Goal: Transaction & Acquisition: Purchase product/service

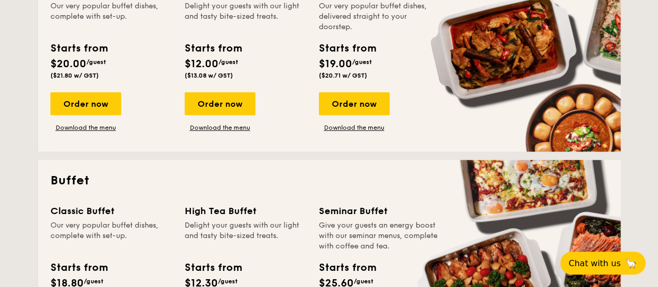
scroll to position [468, 0]
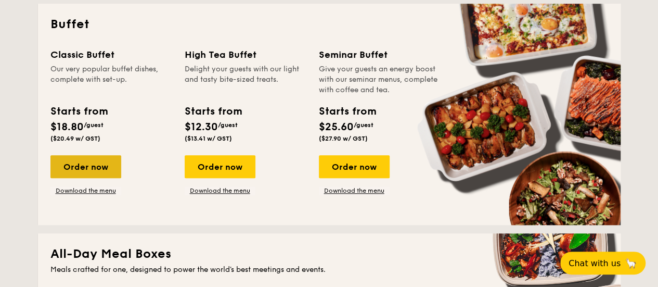
click at [95, 165] on div "Order now" at bounding box center [85, 166] width 71 height 23
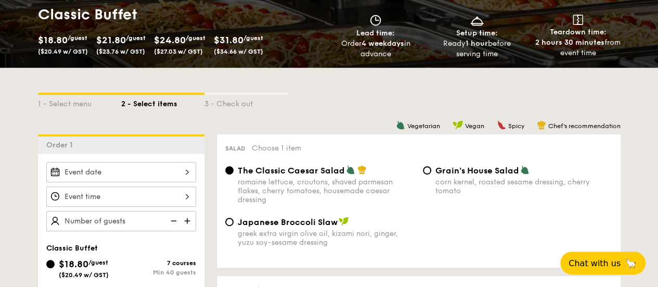
scroll to position [208, 0]
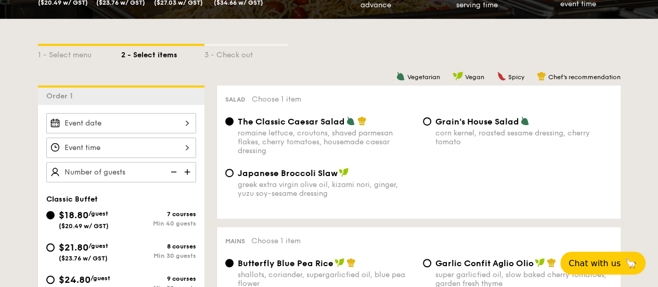
click at [160, 128] on div at bounding box center [121, 123] width 150 height 20
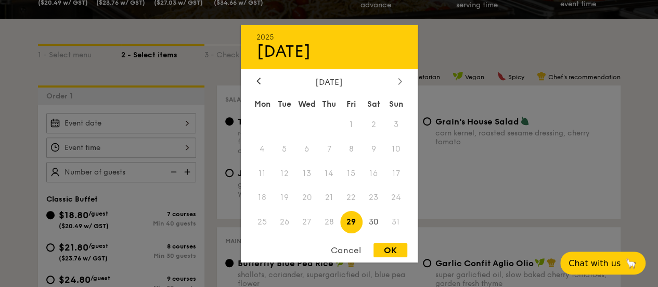
click at [400, 83] on icon at bounding box center [400, 80] width 4 height 7
click at [370, 120] on span "6" at bounding box center [373, 124] width 22 height 22
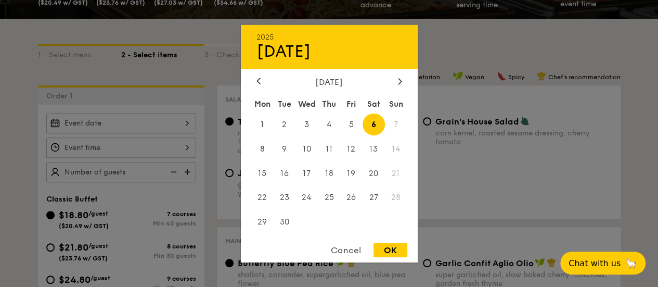
click at [391, 252] on div "OK" at bounding box center [390, 250] width 34 height 14
type input "Sep 06, 2025"
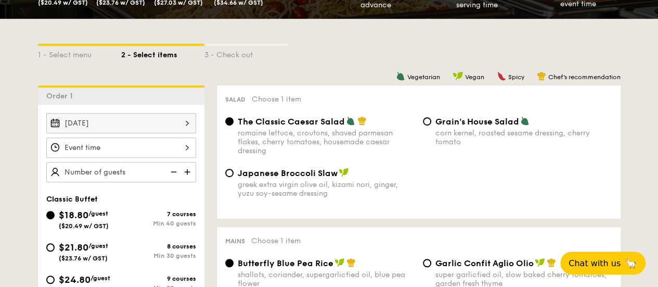
click at [127, 144] on div "12 1 2 3 4 5 6 7 8 9 10 11 00 15 30 45 am pm Cancel OK" at bounding box center [121, 147] width 150 height 20
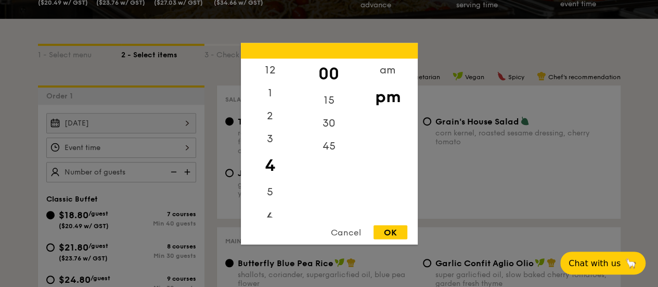
click at [269, 216] on div "6" at bounding box center [270, 218] width 59 height 30
click at [393, 231] on div "OK" at bounding box center [390, 232] width 34 height 14
type input "6:00PM"
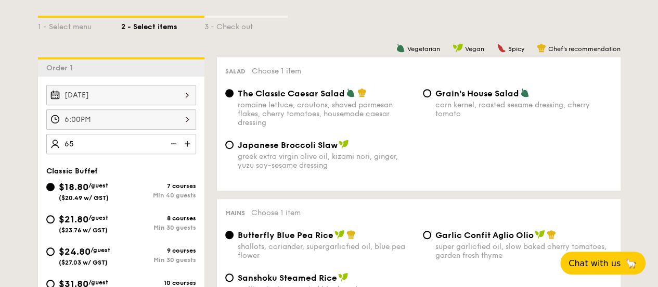
scroll to position [260, 0]
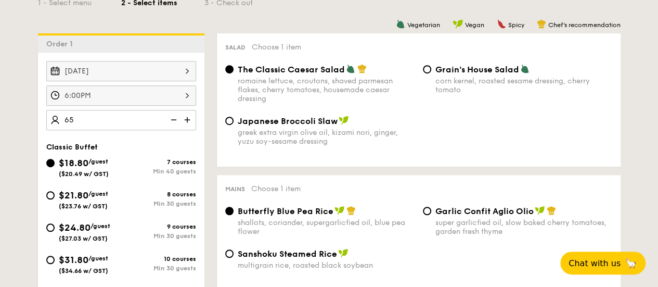
type input "65 guests"
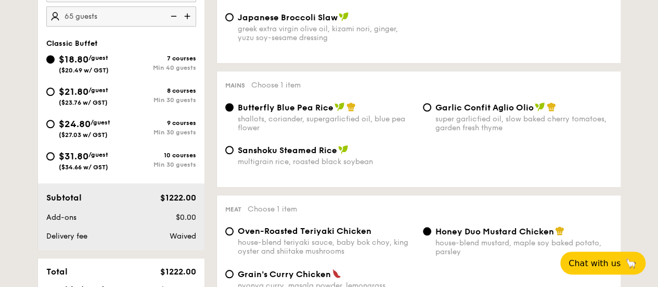
scroll to position [364, 0]
click at [423, 105] on div "Garlic Confit Aglio Olio super garlicfied oil, slow baked cherry tomatoes, gard…" at bounding box center [518, 116] width 198 height 30
click at [430, 109] on input "Garlic Confit Aglio Olio super garlicfied oil, slow baked cherry tomatoes, gard…" at bounding box center [427, 106] width 8 height 8
radio input "true"
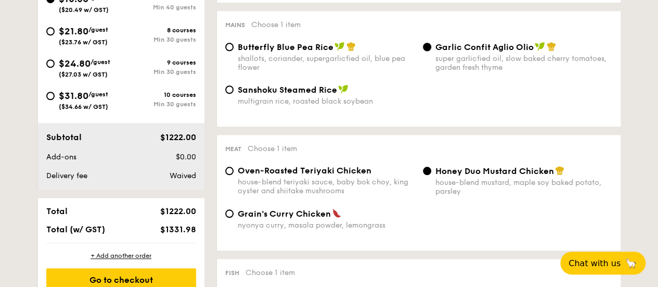
scroll to position [468, 0]
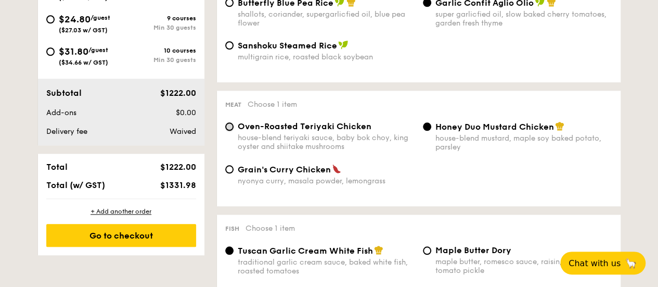
click at [227, 129] on input "Oven-Roasted Teriyaki Chicken house-blend teriyaki sauce, baby bok choy, king o…" at bounding box center [229, 126] width 8 height 8
radio input "true"
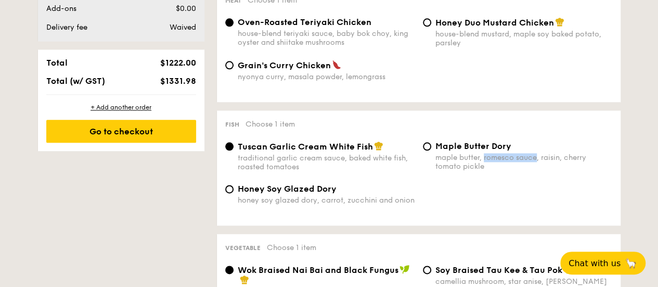
drag, startPoint x: 537, startPoint y: 162, endPoint x: 485, endPoint y: 162, distance: 52.0
click at [485, 162] on div "maple butter, romesco sauce, raisin, cherry tomato pickle" at bounding box center [523, 162] width 177 height 18
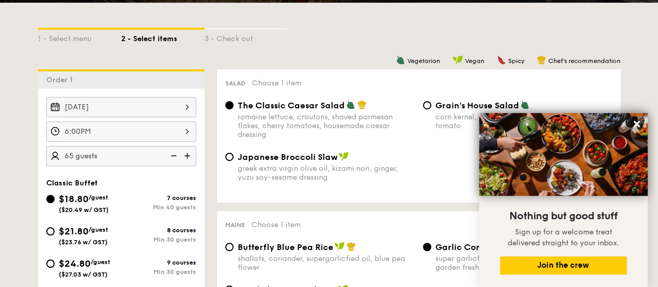
scroll to position [208, 0]
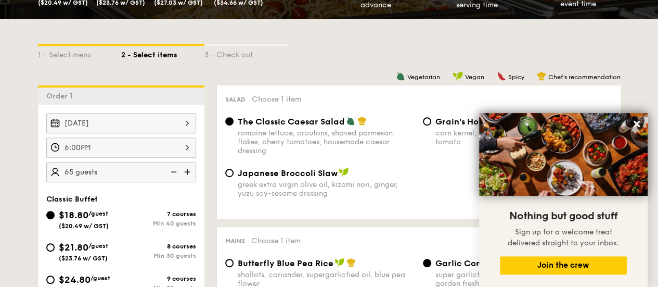
click at [137, 126] on div "Sep 06, 2025" at bounding box center [121, 123] width 150 height 20
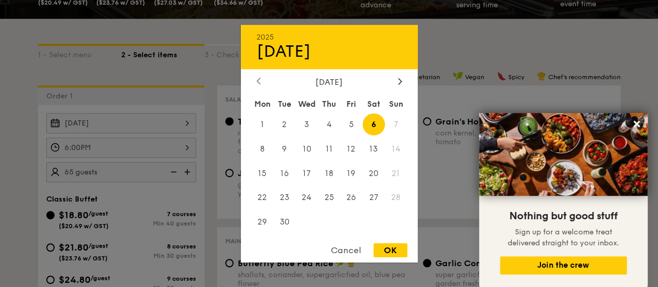
click at [254, 81] on div at bounding box center [258, 81] width 9 height 10
click at [375, 219] on span "30" at bounding box center [373, 222] width 22 height 22
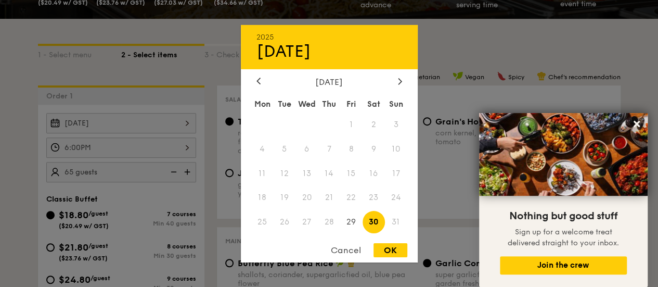
click at [391, 259] on div "Cancel OK" at bounding box center [329, 252] width 177 height 19
click at [391, 253] on div "OK" at bounding box center [390, 250] width 34 height 14
type input "Aug 30, 2025"
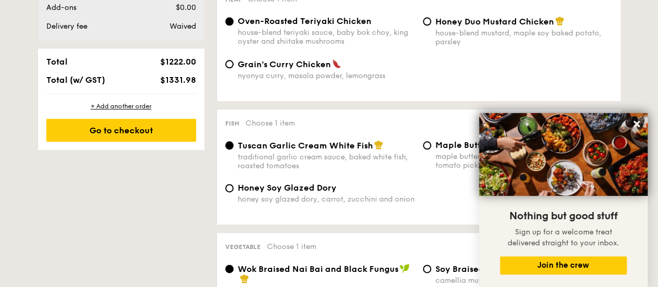
scroll to position [639, 0]
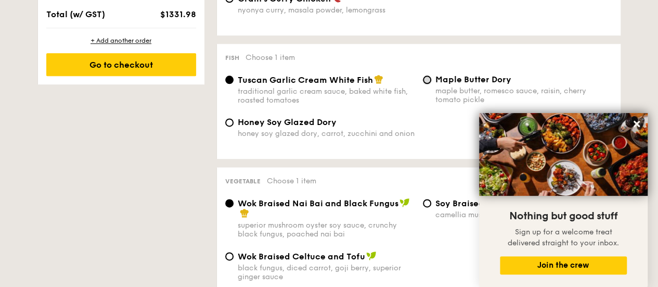
click at [425, 80] on input "Maple Butter Dory maple butter, romesco sauce, raisin, cherry tomato pickle" at bounding box center [427, 79] width 8 height 8
radio input "true"
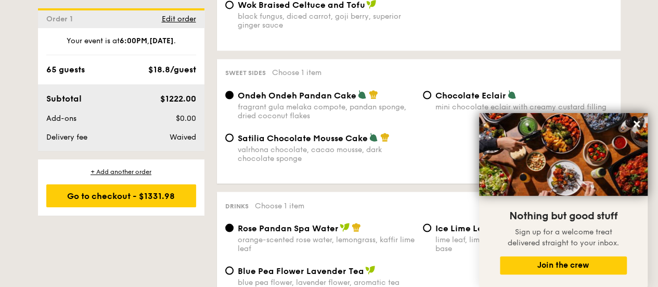
scroll to position [899, 0]
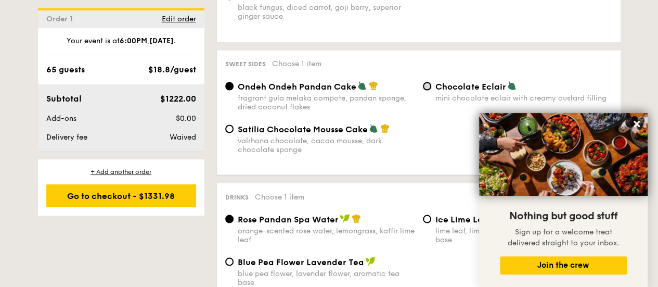
click at [426, 90] on input "Chocolate Eclair mini chocolate eclair with creamy custard filling" at bounding box center [427, 86] width 8 height 8
radio input "true"
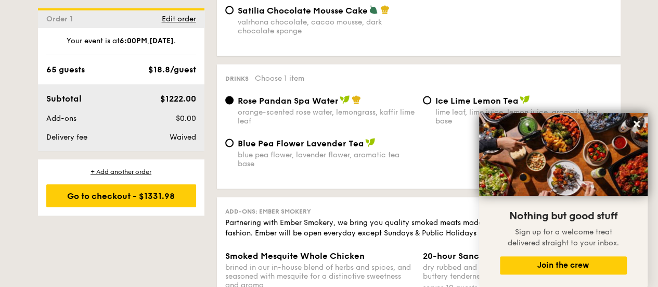
scroll to position [1055, 0]
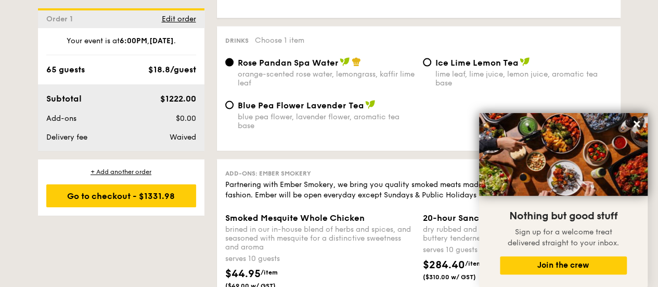
click at [434, 67] on div "Ice Lime Lemon Tea lime leaf, lime juice, lemon juice, aromatic tea base" at bounding box center [518, 72] width 198 height 30
click at [427, 63] on div "Ice Lime Lemon Tea lime leaf, lime juice, lemon juice, aromatic tea base" at bounding box center [518, 72] width 198 height 30
click at [428, 67] on input "Ice Lime Lemon Tea lime leaf, lime juice, lemon juice, aromatic tea base" at bounding box center [427, 62] width 8 height 8
radio input "true"
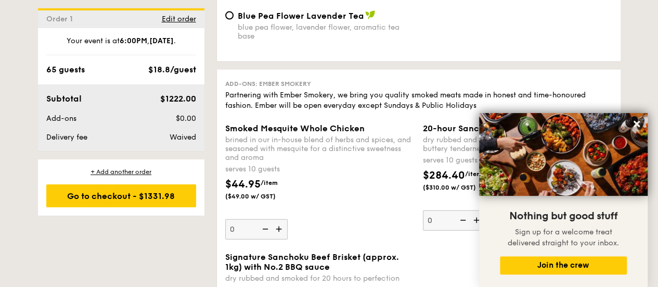
scroll to position [1107, 0]
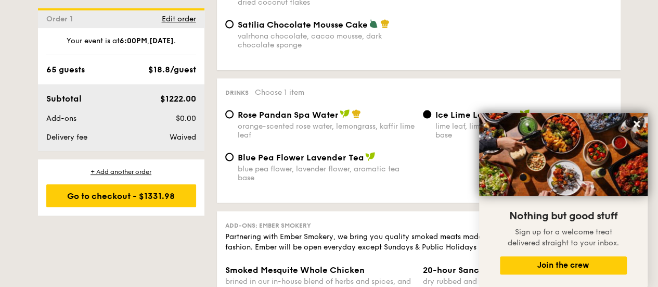
click at [180, 14] on div "Order 1 Edit order" at bounding box center [121, 17] width 166 height 19
click at [179, 16] on span "Edit order" at bounding box center [179, 19] width 34 height 9
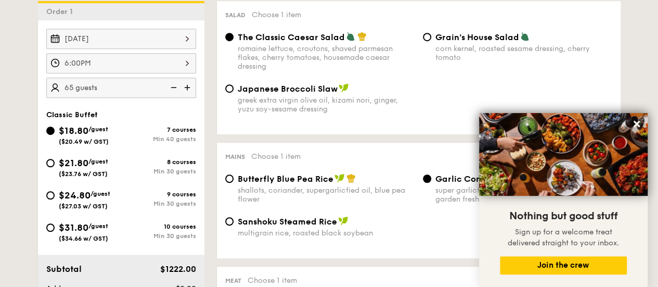
scroll to position [278, 0]
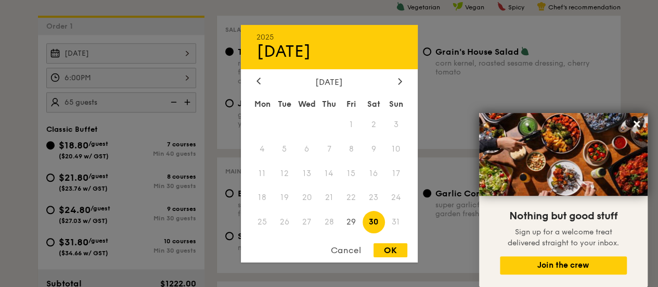
click at [185, 48] on div "Aug 30, 2025 2025 Aug 30 August 2025 Mon Tue Wed Thu Fri Sat Sun 1 2 3 4 5 6 7 …" at bounding box center [121, 53] width 150 height 20
click at [396, 80] on div at bounding box center [399, 81] width 9 height 10
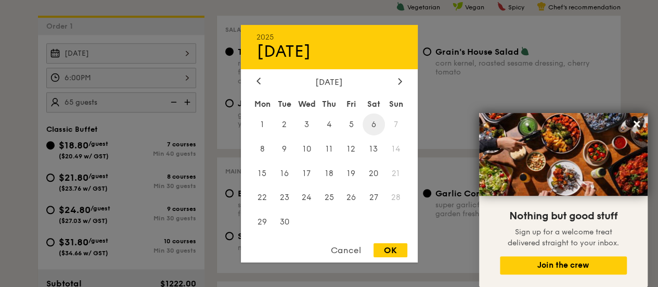
click at [374, 118] on span "6" at bounding box center [373, 124] width 22 height 22
click at [391, 248] on div "OK" at bounding box center [390, 250] width 34 height 14
type input "Sep 06, 2025"
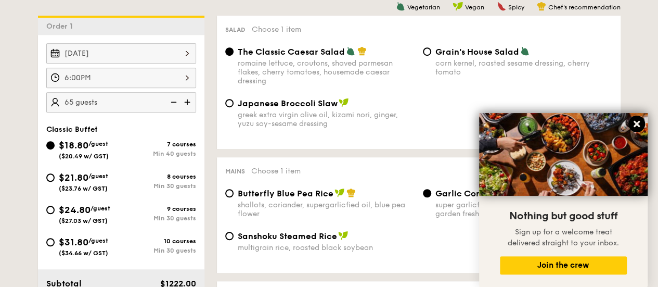
click at [637, 123] on icon at bounding box center [636, 124] width 6 height 6
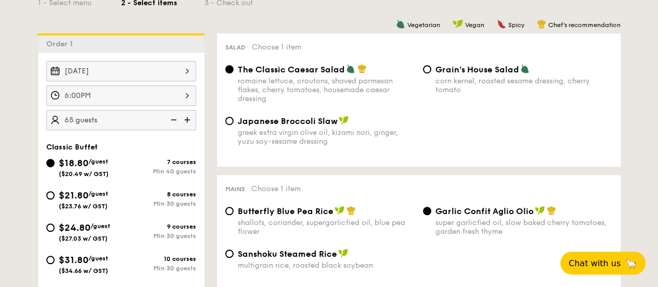
scroll to position [468, 0]
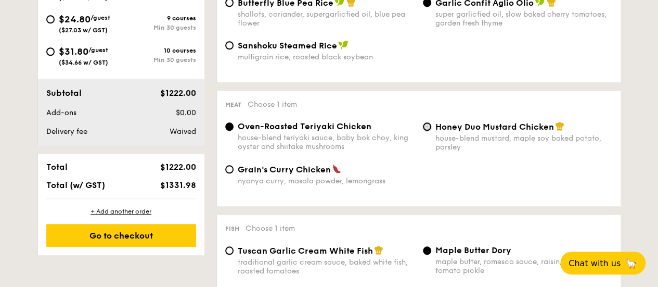
click at [430, 131] on input "Honey Duo Mustard Chicken house-blend mustard, maple soy baked potato, parsley" at bounding box center [427, 126] width 8 height 8
radio input "true"
click at [226, 128] on input "Oven-Roasted Teriyaki Chicken house-blend teriyaki sauce, baby bok choy, king o…" at bounding box center [229, 126] width 8 height 8
radio input "true"
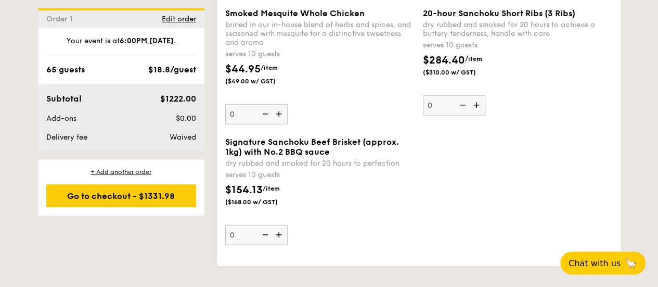
scroll to position [1248, 0]
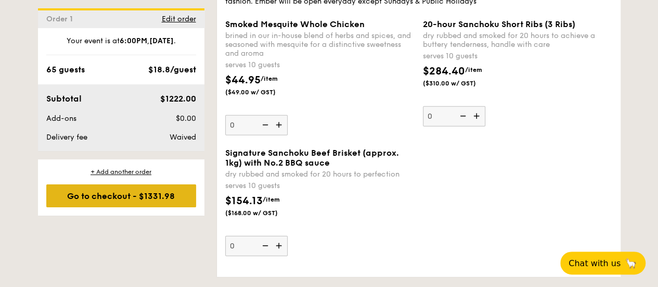
click at [119, 201] on div "Go to checkout - $1331.98" at bounding box center [121, 195] width 150 height 23
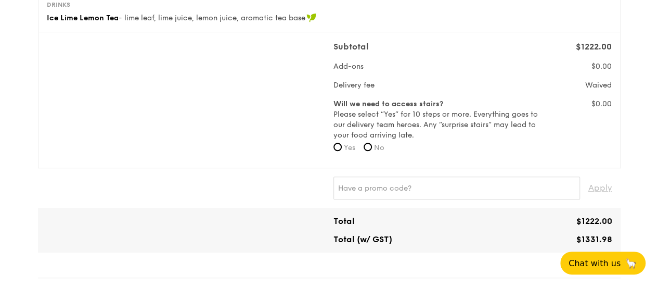
scroll to position [364, 0]
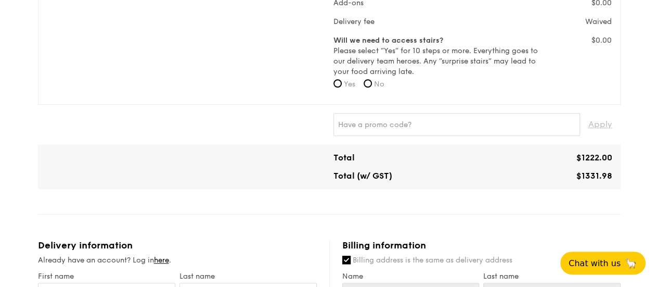
click at [378, 81] on span "No" at bounding box center [379, 84] width 10 height 9
click at [372, 81] on input "No" at bounding box center [367, 83] width 8 height 8
radio input "true"
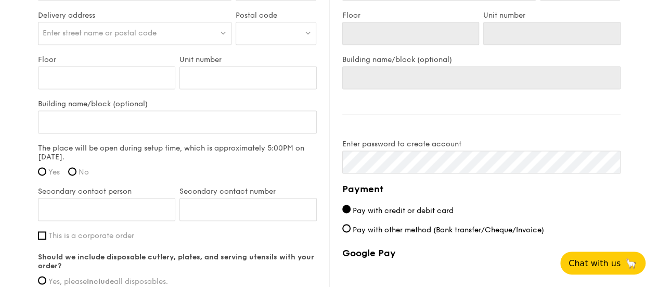
scroll to position [907, 0]
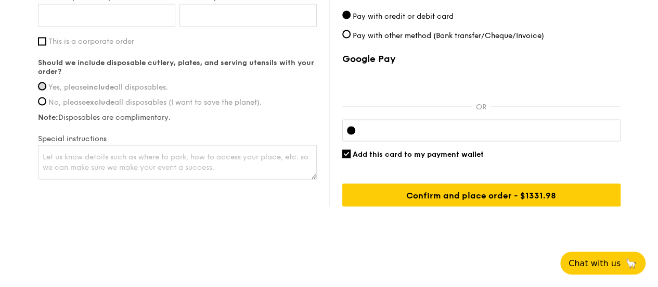
click at [43, 82] on input "Yes, please include all disposables." at bounding box center [42, 86] width 8 height 8
radio input "true"
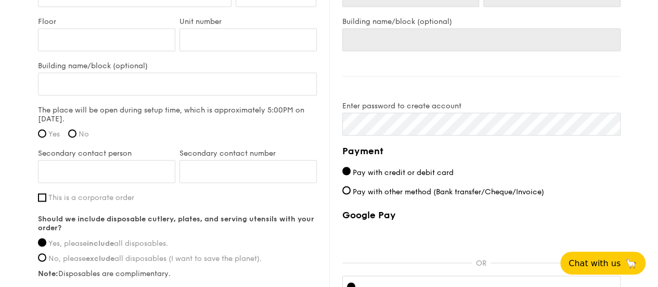
scroll to position [699, 0]
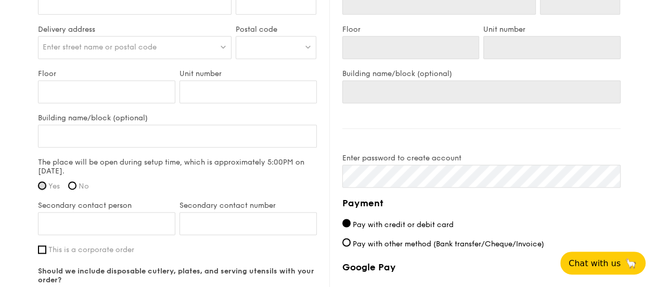
click at [41, 181] on input "Yes" at bounding box center [42, 185] width 8 height 8
radio input "true"
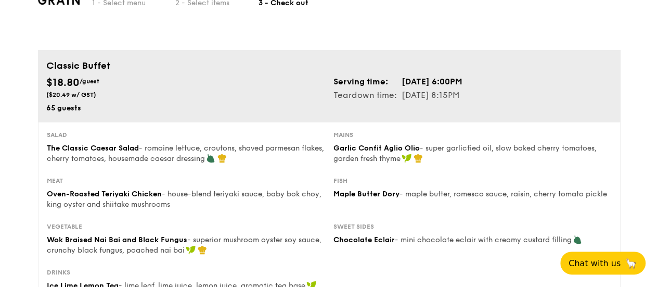
scroll to position [0, 0]
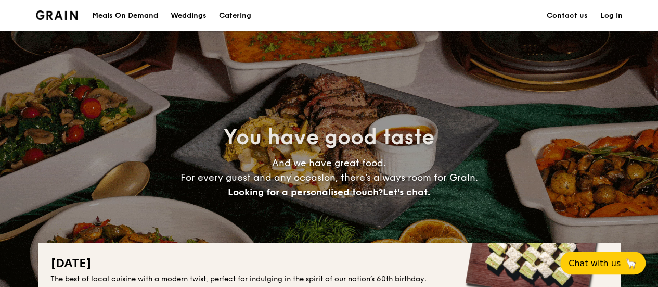
click at [229, 11] on h1 "Catering" at bounding box center [235, 15] width 32 height 31
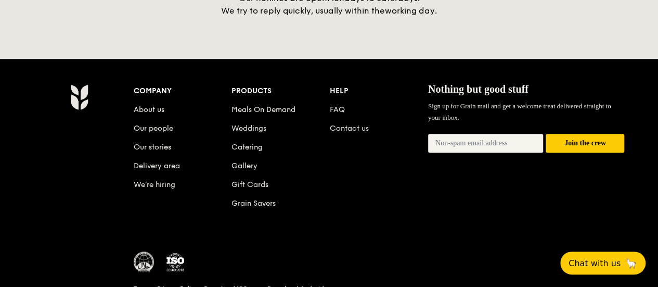
scroll to position [2496, 0]
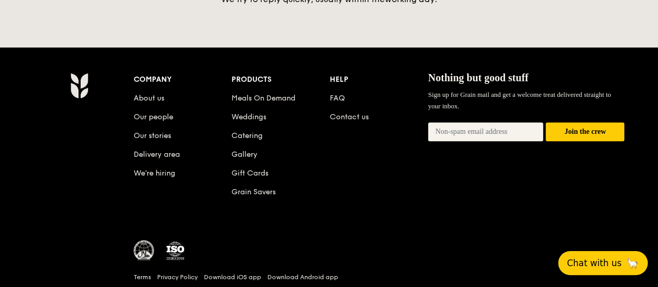
click at [601, 268] on span "Chat with us" at bounding box center [594, 262] width 55 height 10
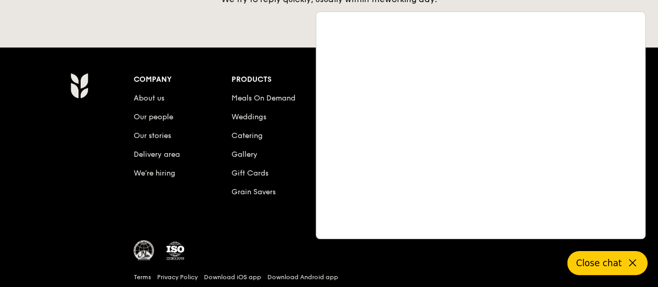
scroll to position [2480, 0]
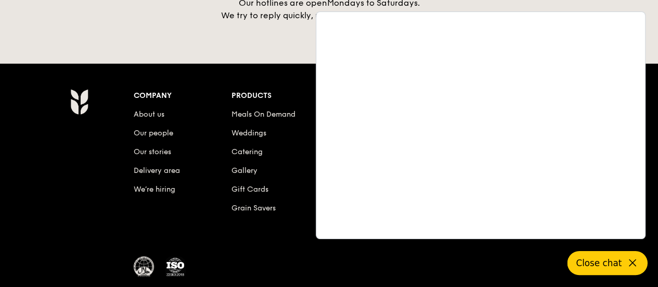
click at [419, 259] on div at bounding box center [379, 271] width 491 height 30
